Goal: Information Seeking & Learning: Learn about a topic

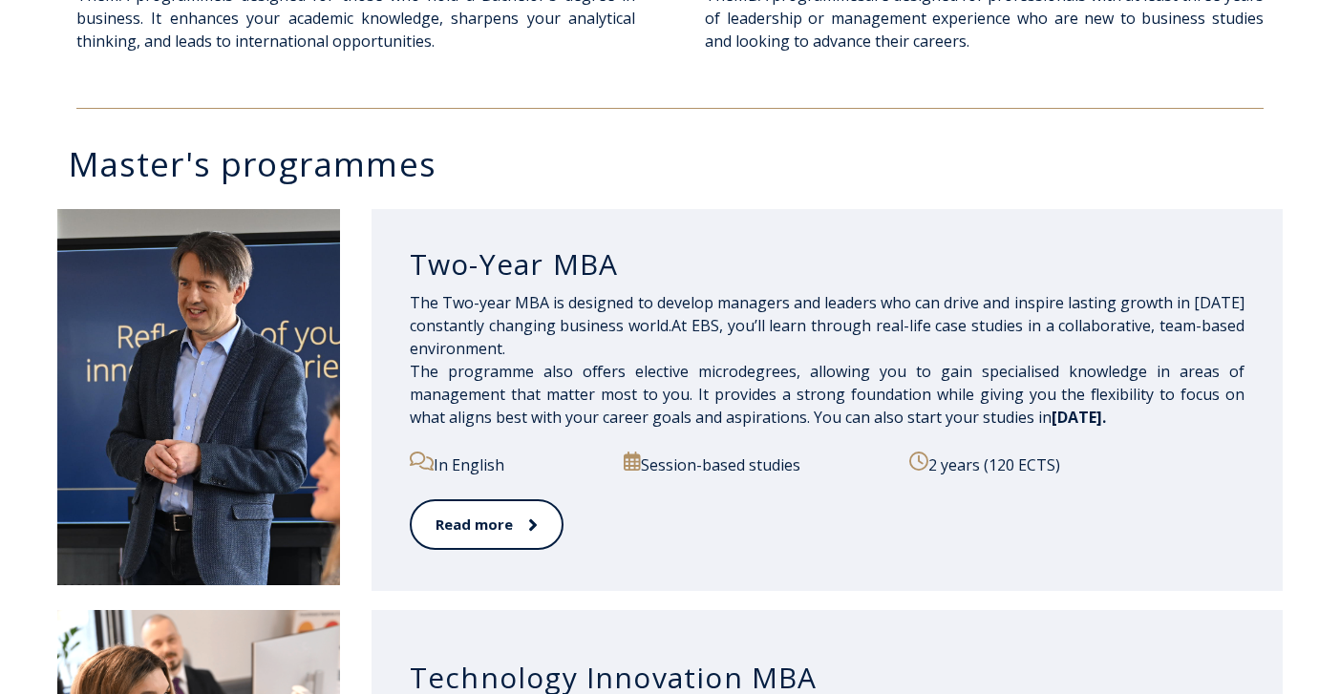
scroll to position [879, 0]
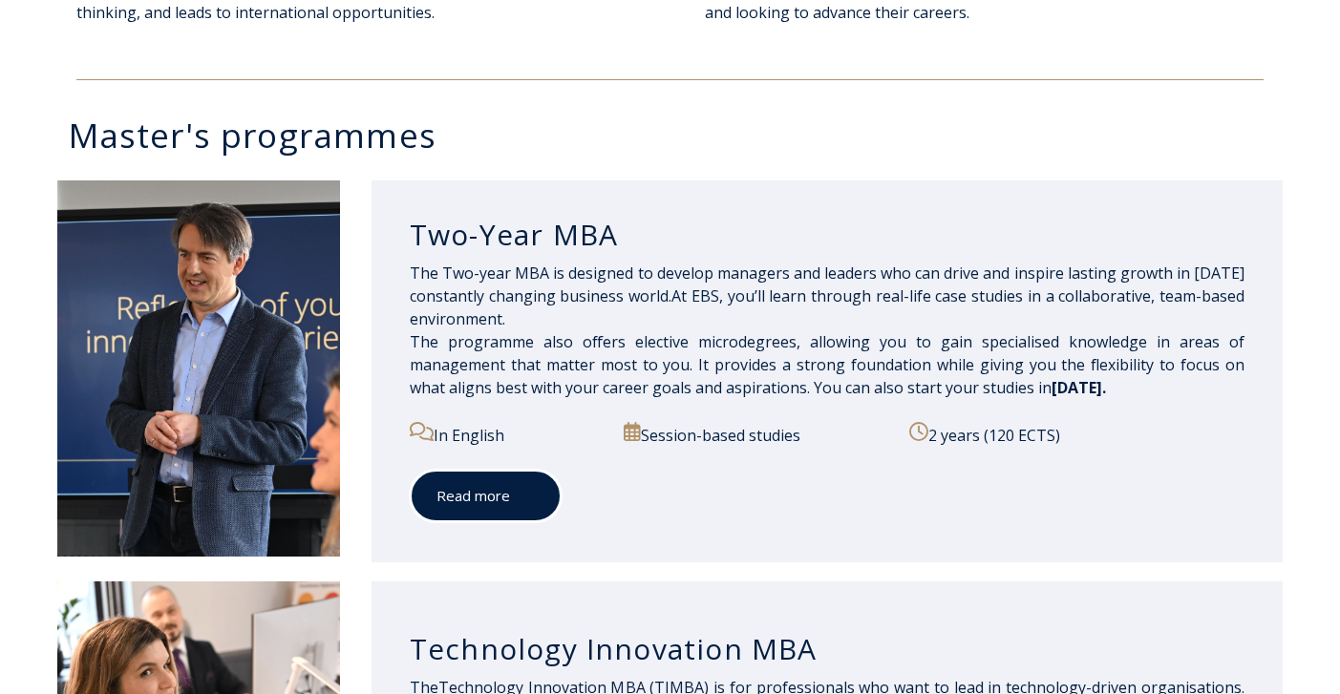
click at [445, 506] on link "Read more" at bounding box center [486, 496] width 152 height 53
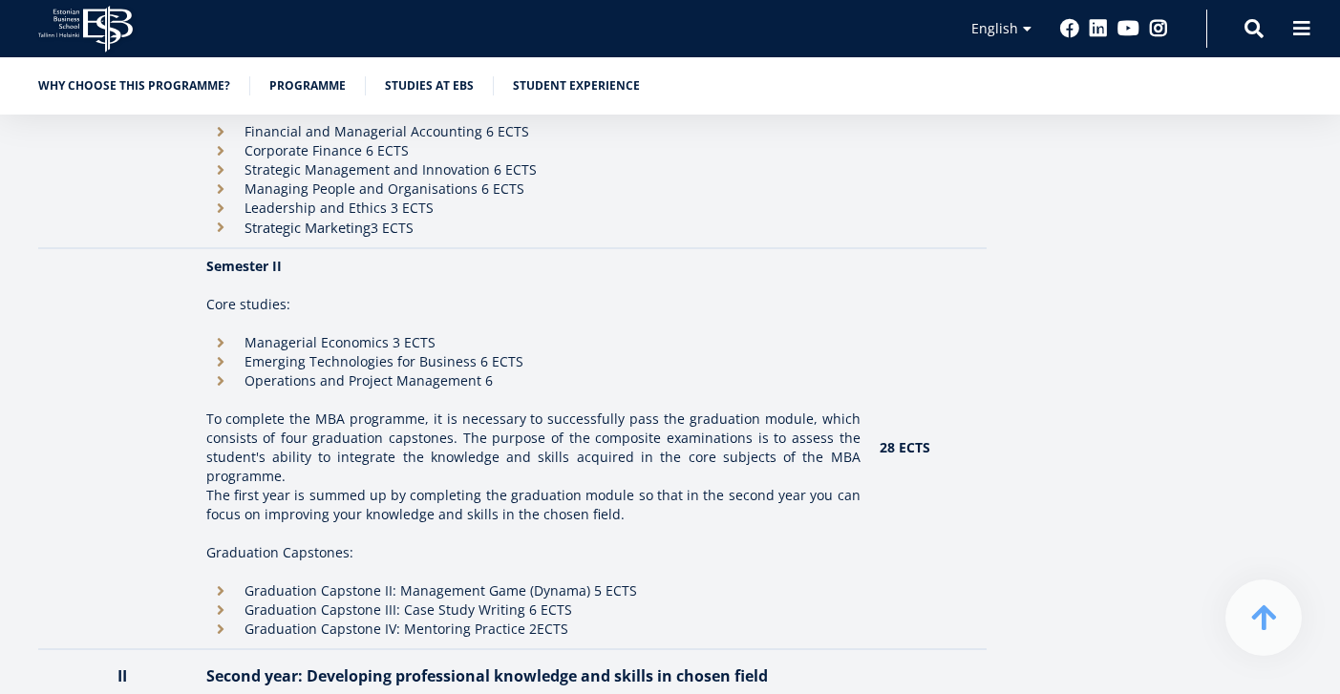
scroll to position [1987, 0]
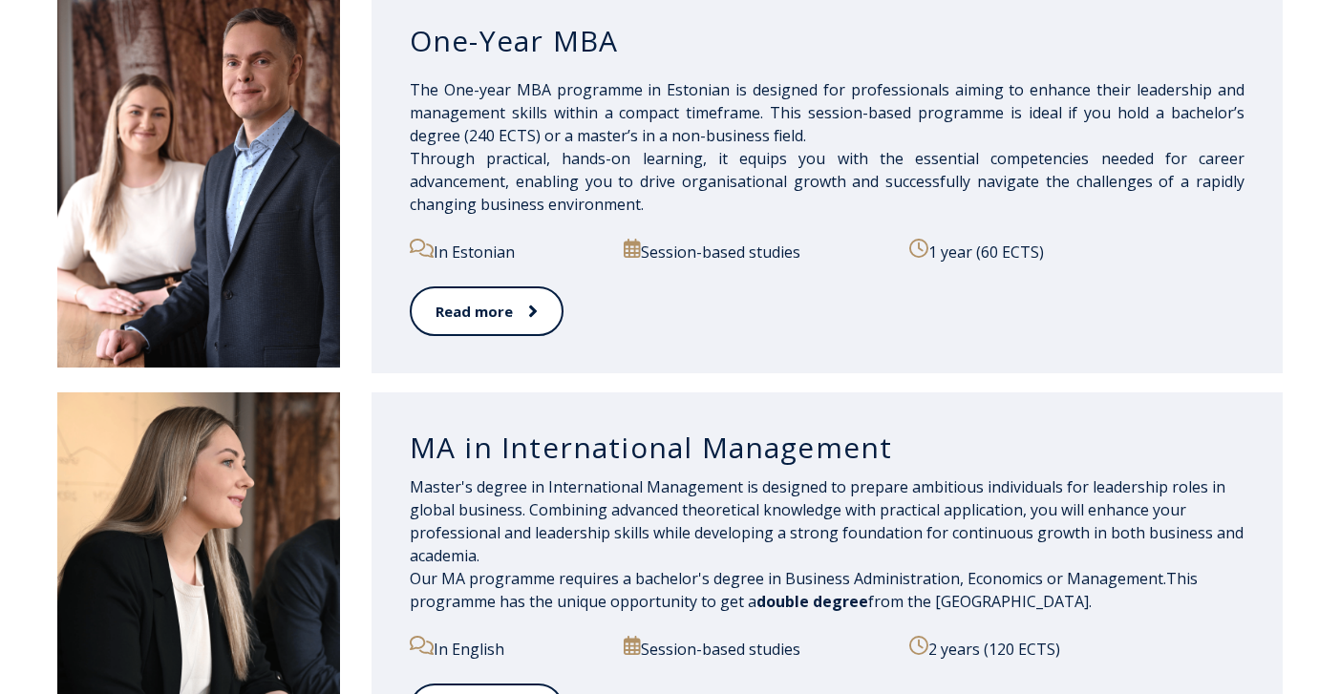
click at [620, 471] on div "MA in International Management Master's degree in International Management is d…" at bounding box center [827, 584] width 911 height 383
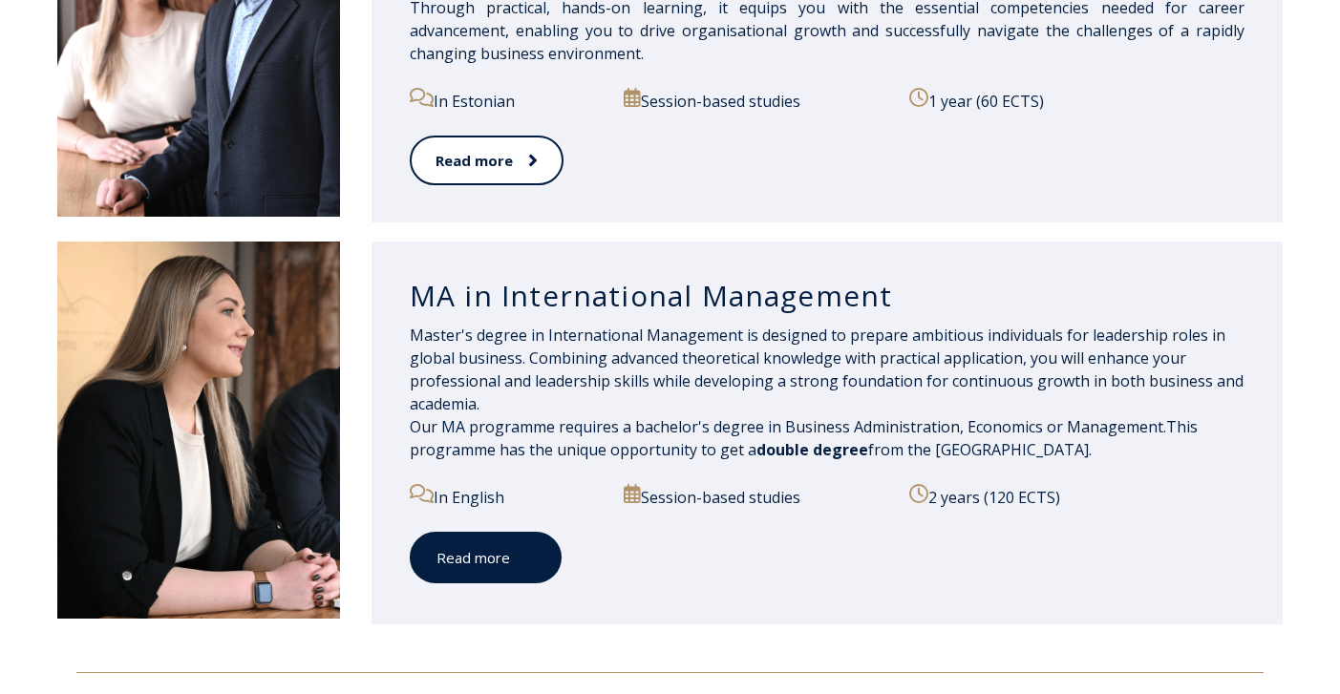
scroll to position [2025, 0]
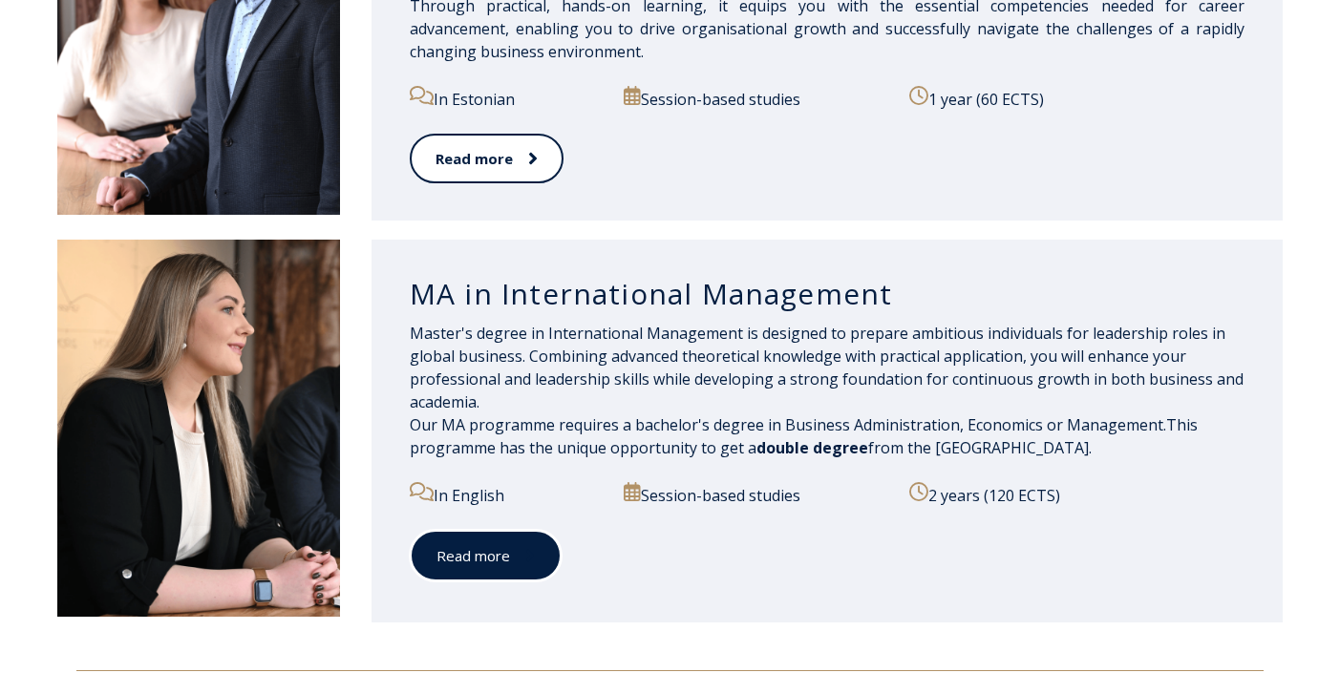
click at [532, 565] on icon at bounding box center [530, 555] width 10 height 19
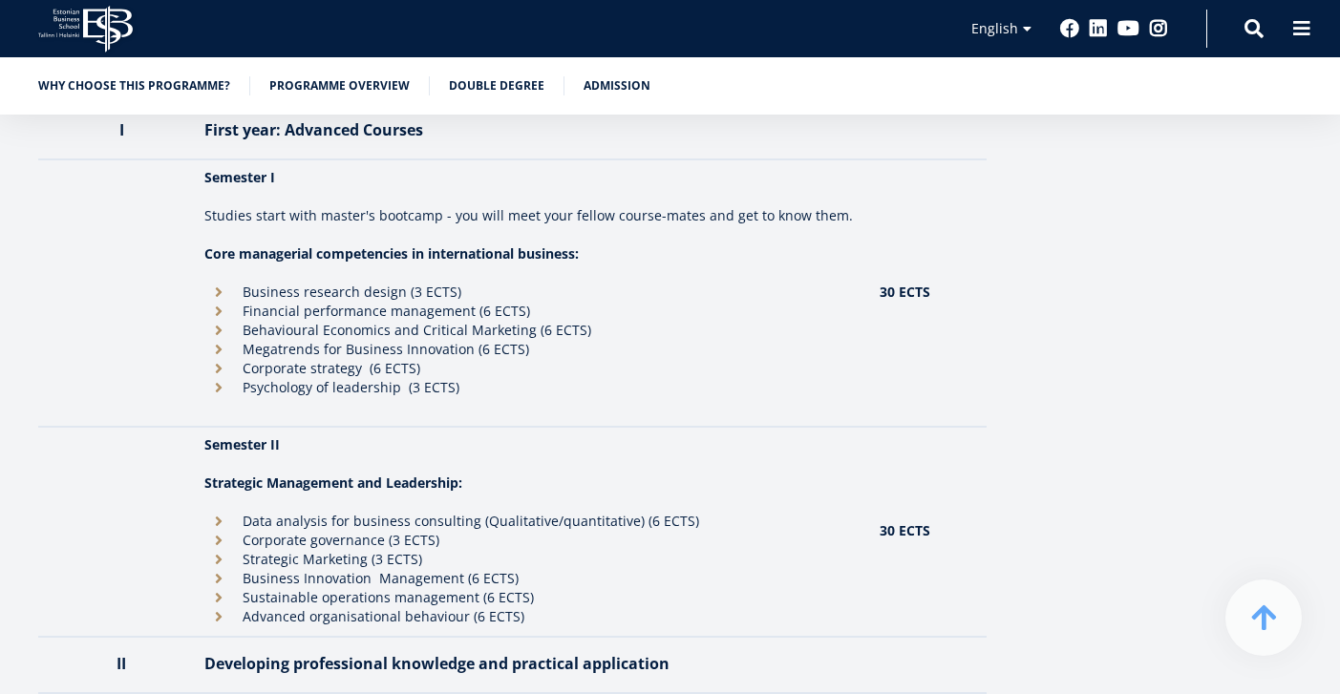
scroll to position [1675, 0]
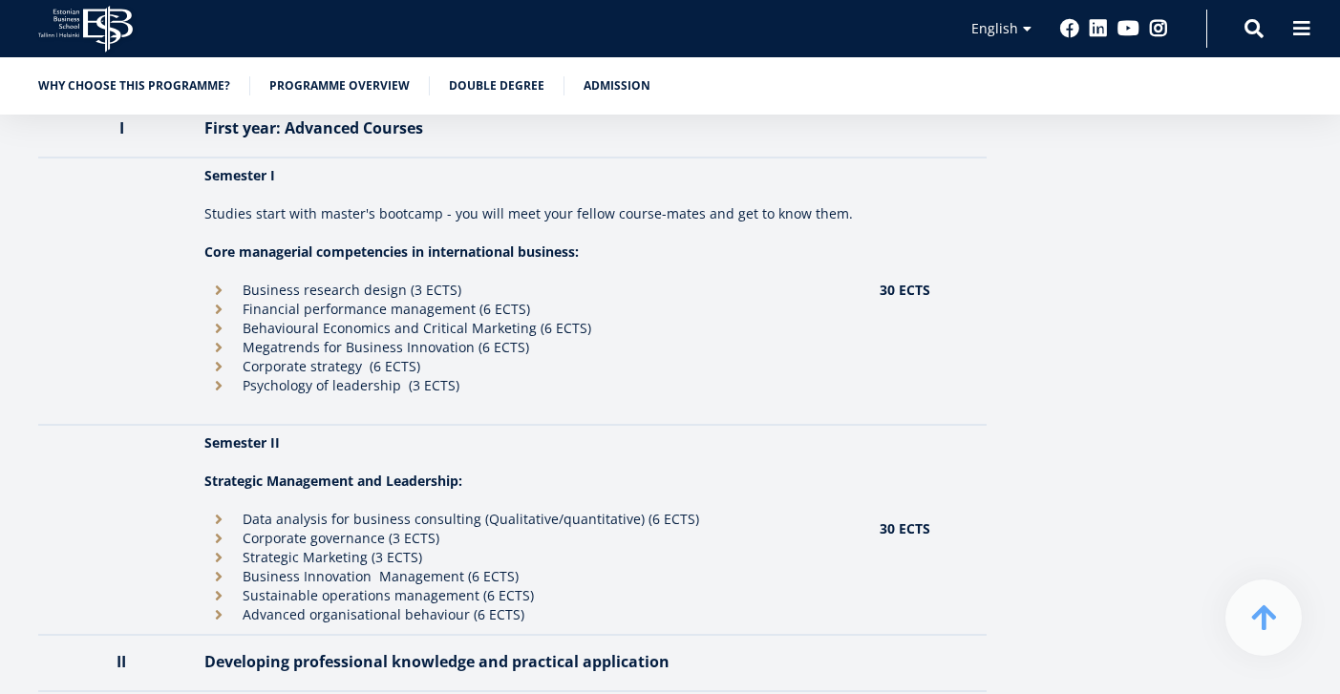
click at [802, 395] on li "Psychology of leadership (3 ECTS)" at bounding box center [532, 385] width 656 height 19
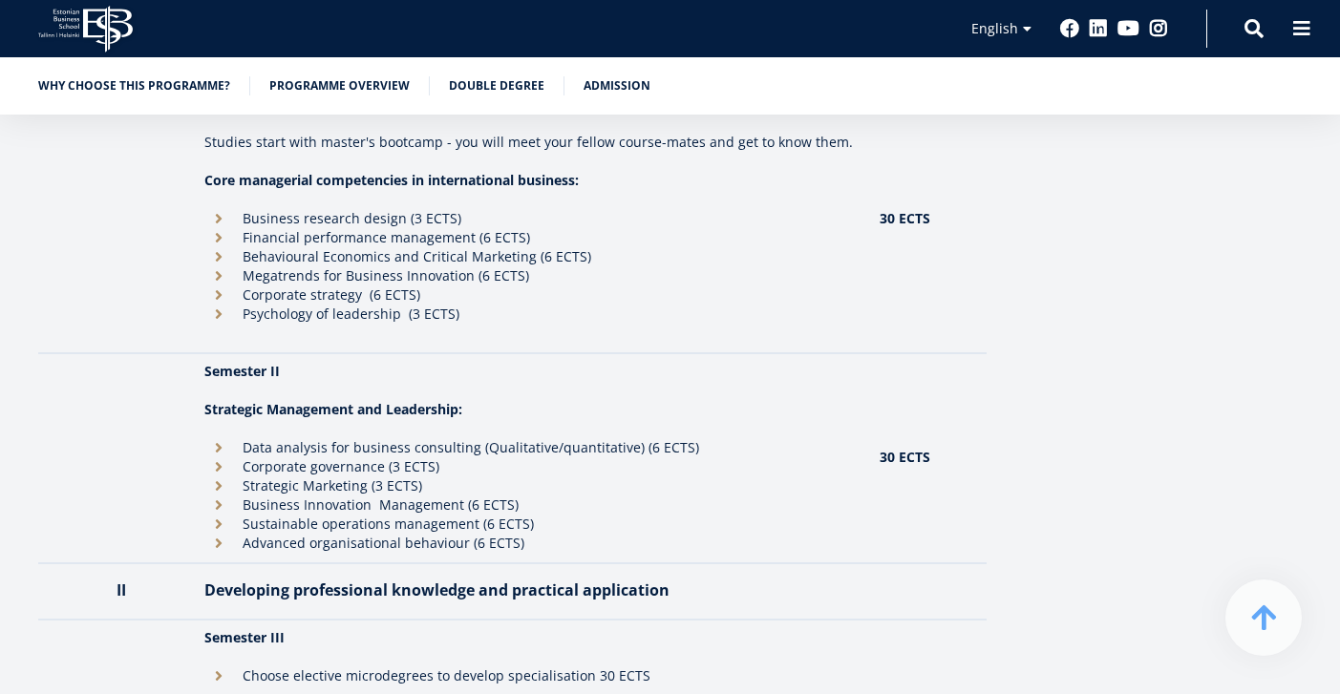
scroll to position [1752, 0]
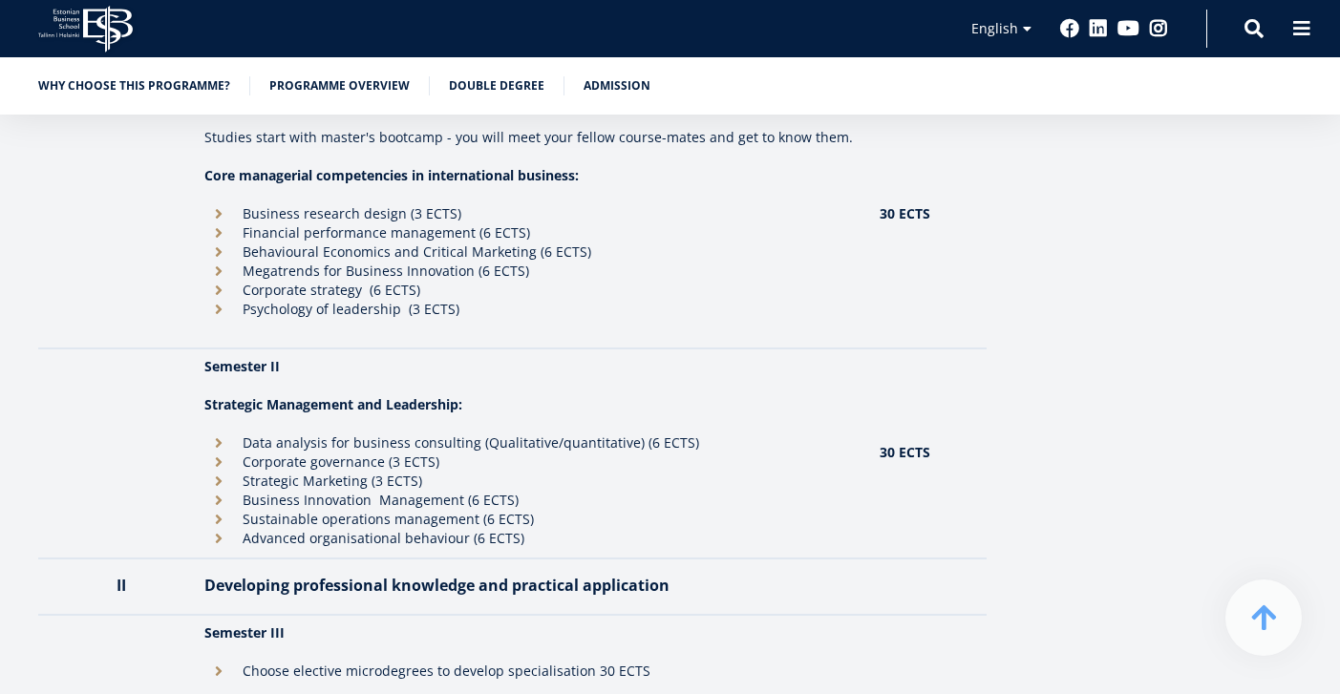
click at [802, 395] on p "Strategic Management and Leadership:" at bounding box center [532, 404] width 656 height 19
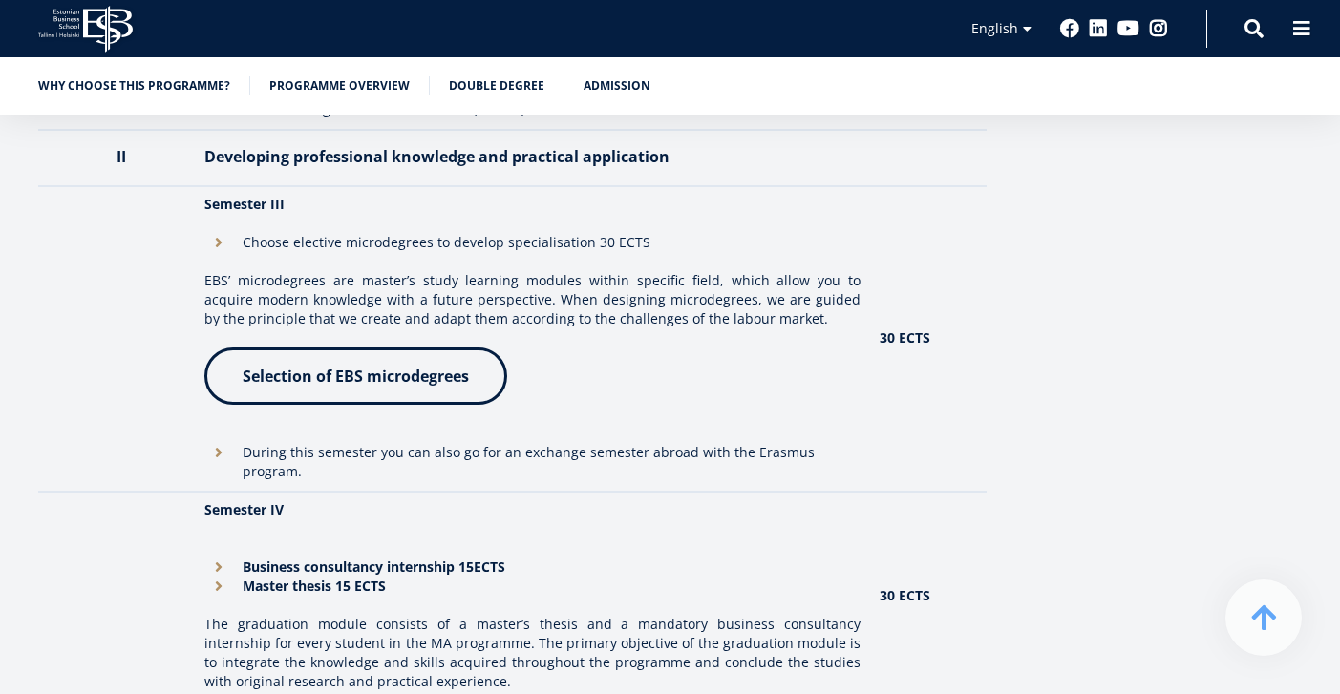
scroll to position [2134, 0]
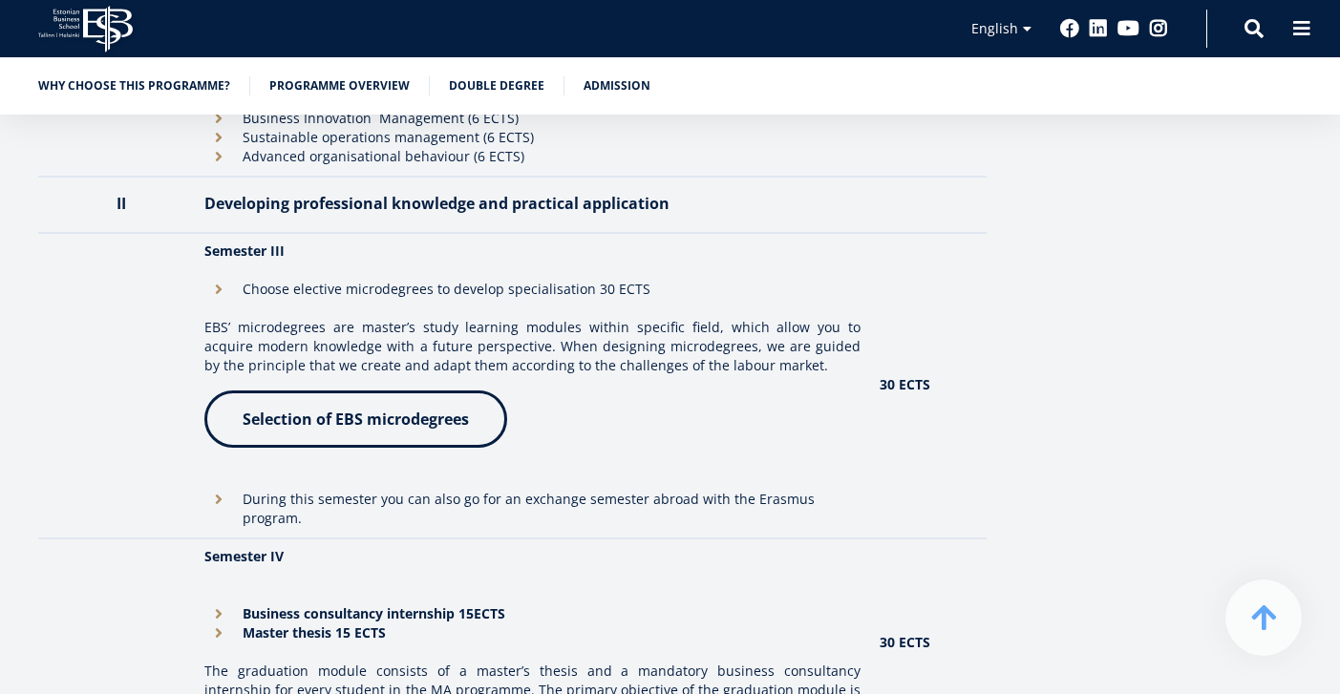
click at [424, 446] on link "Selection of EBS microdegrees" at bounding box center [355, 419] width 303 height 57
